Goal: Find specific page/section: Find specific page/section

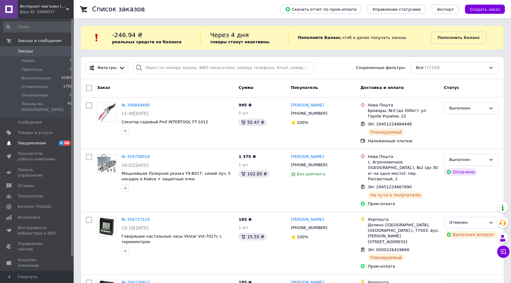
click at [48, 140] on span "Уведомления" at bounding box center [37, 143] width 39 height 6
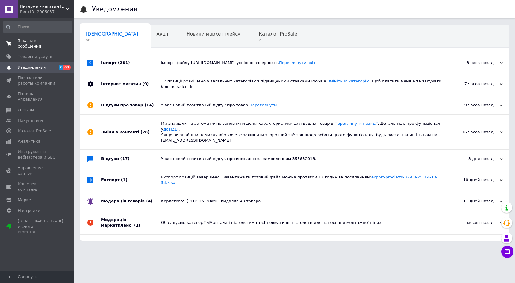
click at [47, 41] on span "Заказы и сообщения" at bounding box center [37, 43] width 39 height 11
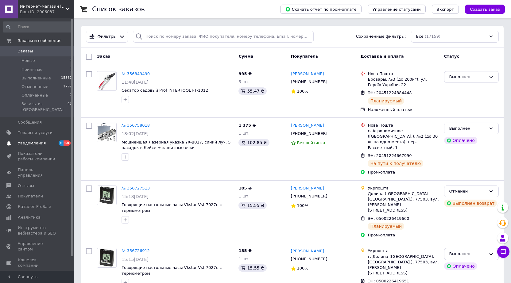
click at [44, 140] on span "Уведомления" at bounding box center [37, 143] width 39 height 6
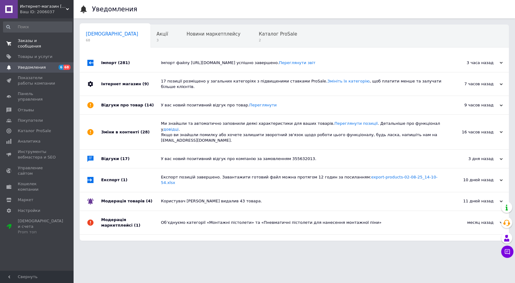
click at [42, 41] on span "Заказы и сообщения" at bounding box center [37, 43] width 39 height 11
